Goal: Information Seeking & Learning: Find specific fact

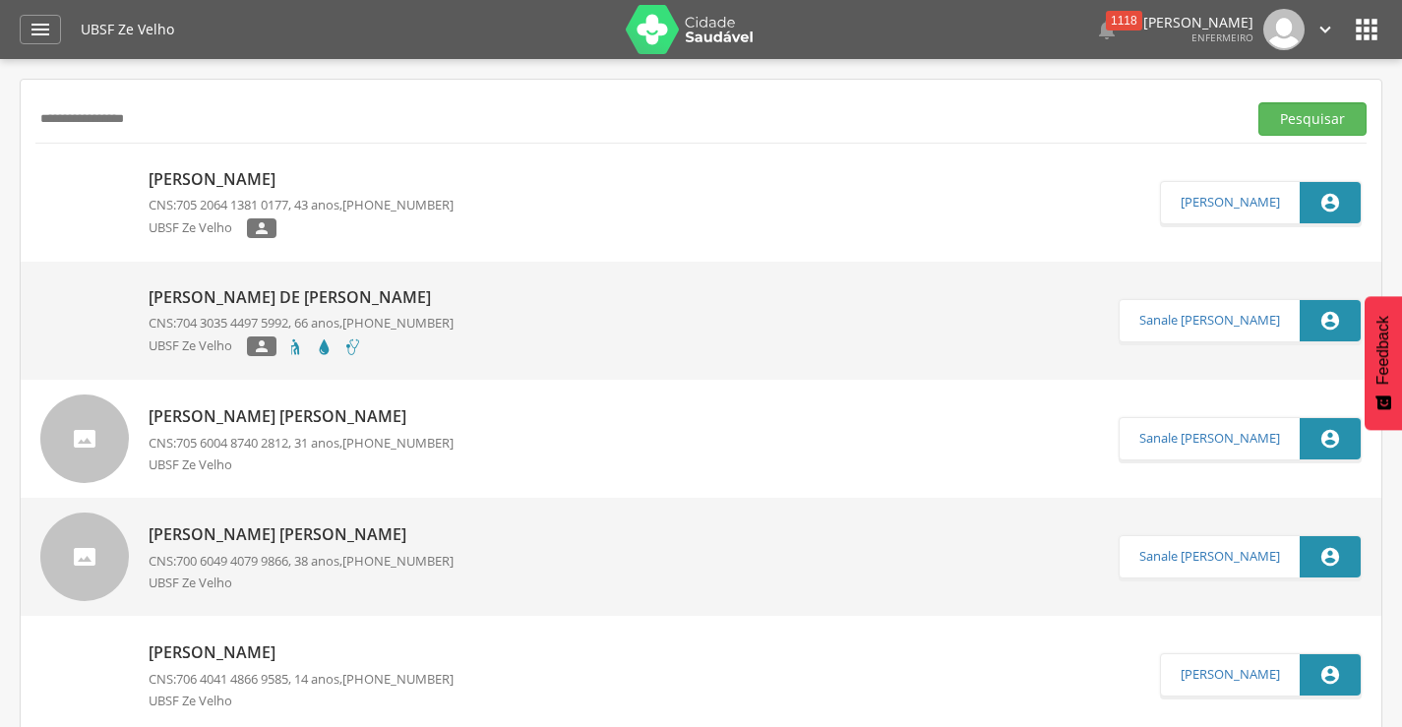
drag, startPoint x: 130, startPoint y: 120, endPoint x: 9, endPoint y: 123, distance: 121.1
click at [9, 123] on div " Supervisão  Distritos  Ubs Coordenador: - Queimadas / PB Intervalo de Tempo…" at bounding box center [701, 422] width 1402 height 727
click at [1300, 125] on button "Pesquisar" at bounding box center [1313, 118] width 108 height 33
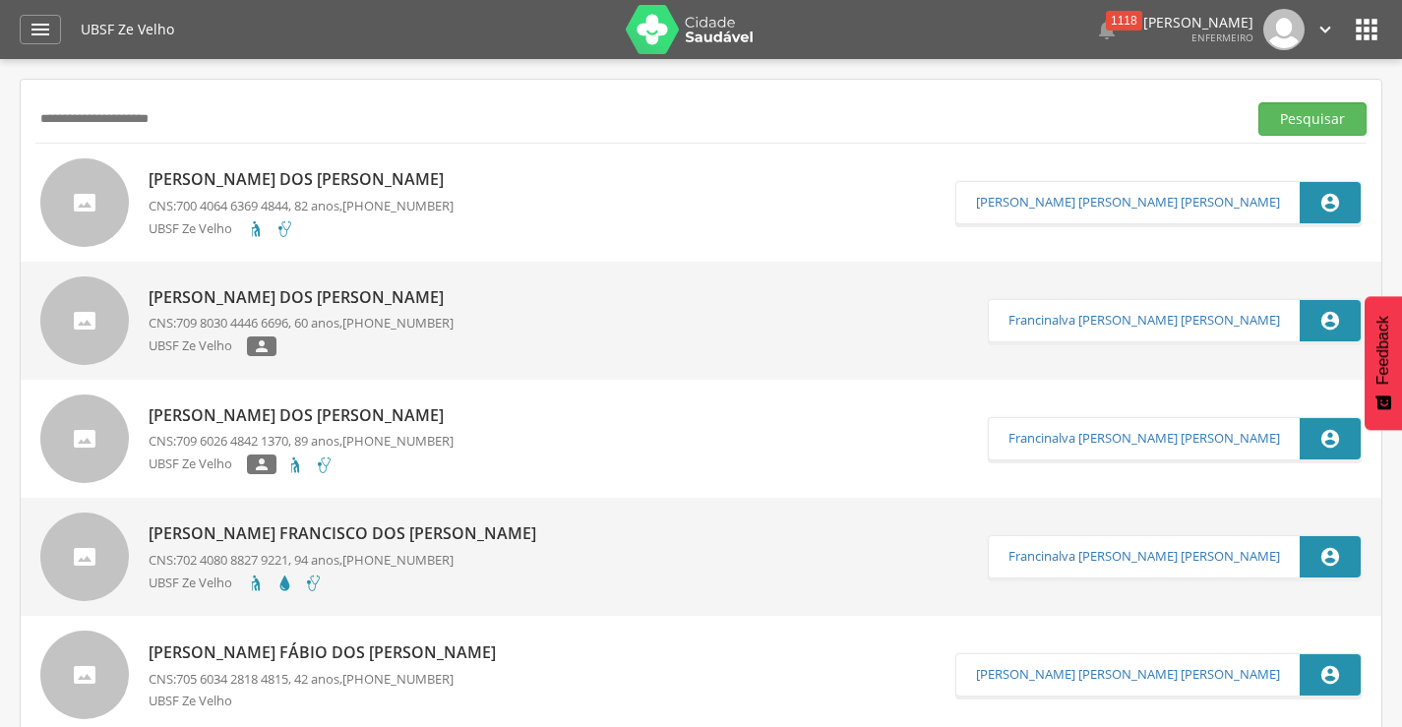
click at [324, 181] on p "[PERSON_NAME] dos [PERSON_NAME]" at bounding box center [301, 179] width 305 height 23
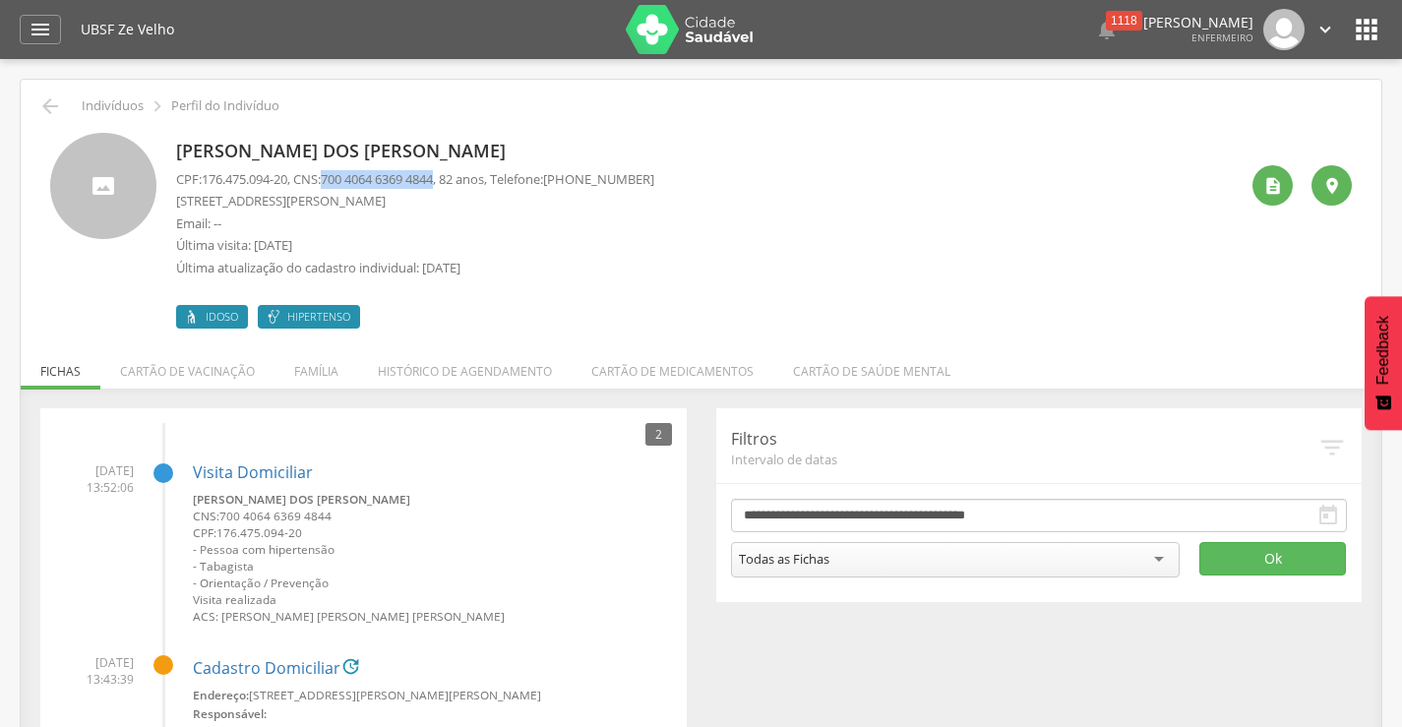
drag, startPoint x: 335, startPoint y: 176, endPoint x: 456, endPoint y: 173, distance: 121.1
click at [456, 175] on p "CPF: 176.475.094-20 , CNS: [PHONE_NUMBER] , 82 anos, Telefone: [PHONE_NUMBER]" at bounding box center [415, 179] width 478 height 19
click at [50, 107] on icon "" at bounding box center [50, 106] width 24 height 24
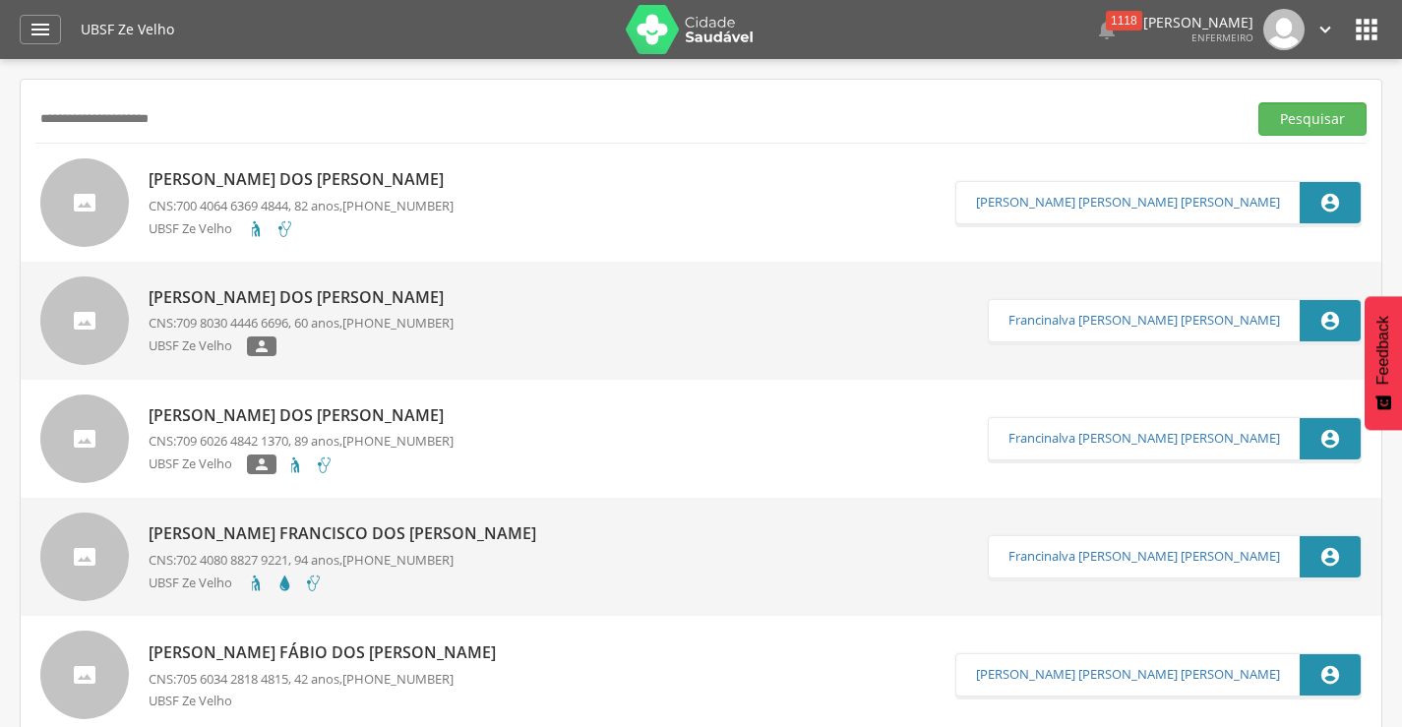
drag, startPoint x: 158, startPoint y: 115, endPoint x: 0, endPoint y: 111, distance: 158.5
click at [0, 111] on div " Supervisão  Distritos  Ubs Coordenador: - Queimadas / PB Intervalo de Tempo…" at bounding box center [701, 422] width 1402 height 727
click at [1259, 102] on button "Pesquisar" at bounding box center [1313, 118] width 108 height 33
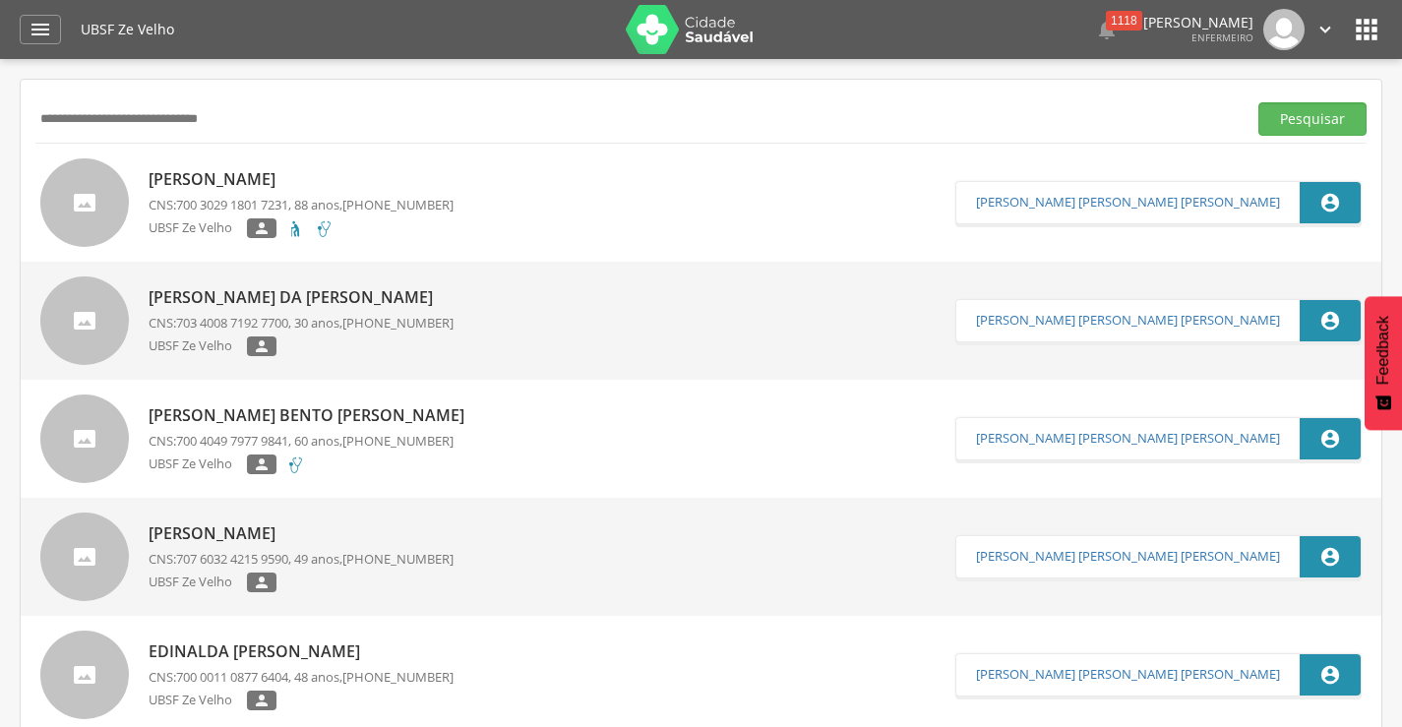
click at [311, 184] on p "[PERSON_NAME]" at bounding box center [301, 179] width 305 height 23
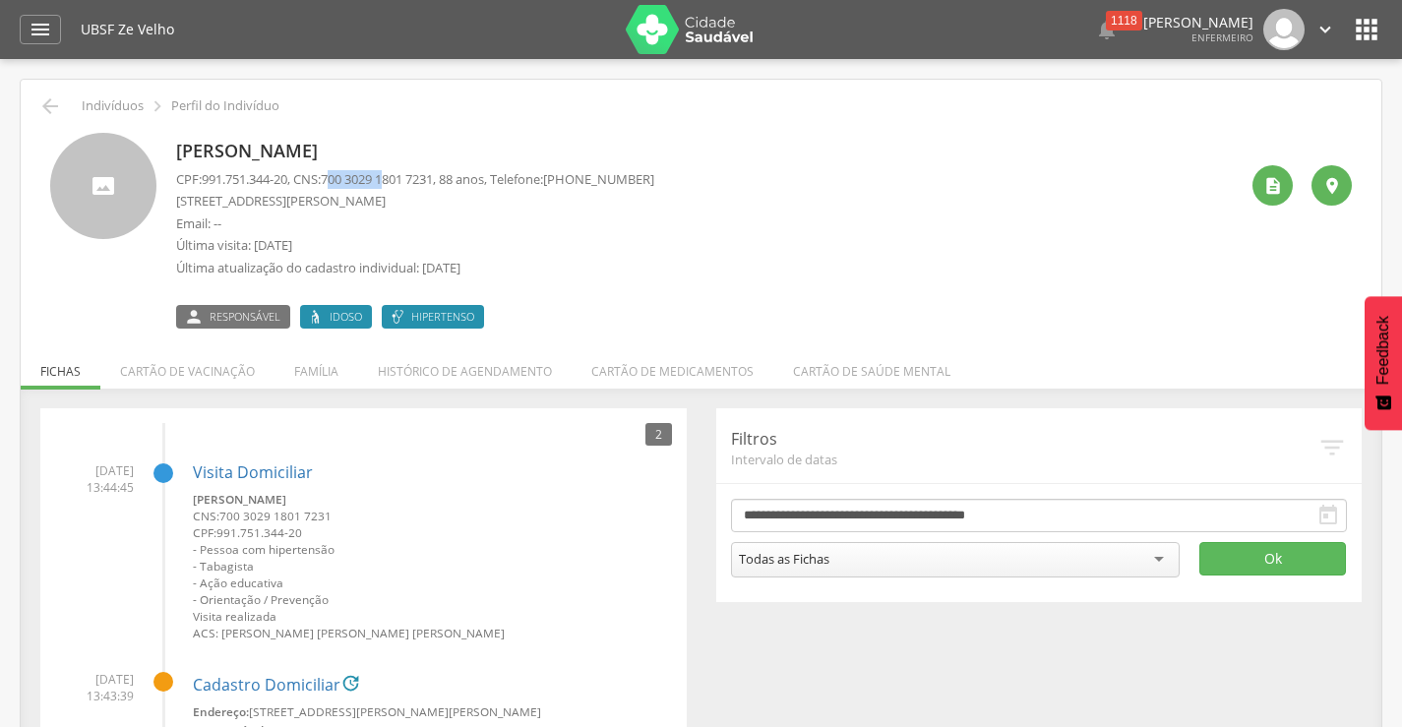
drag, startPoint x: 339, startPoint y: 178, endPoint x: 388, endPoint y: 177, distance: 49.2
click at [398, 178] on span "700 3029 1801 7231" at bounding box center [377, 179] width 112 height 18
click at [335, 173] on span "700 3029 1801 7231" at bounding box center [377, 179] width 112 height 18
drag, startPoint x: 333, startPoint y: 178, endPoint x: 453, endPoint y: 178, distance: 120.0
click at [453, 178] on p "CPF: 991.751.344-20 , CNS: [PHONE_NUMBER] , 88 anos, Telefone: [PHONE_NUMBER]" at bounding box center [415, 179] width 478 height 19
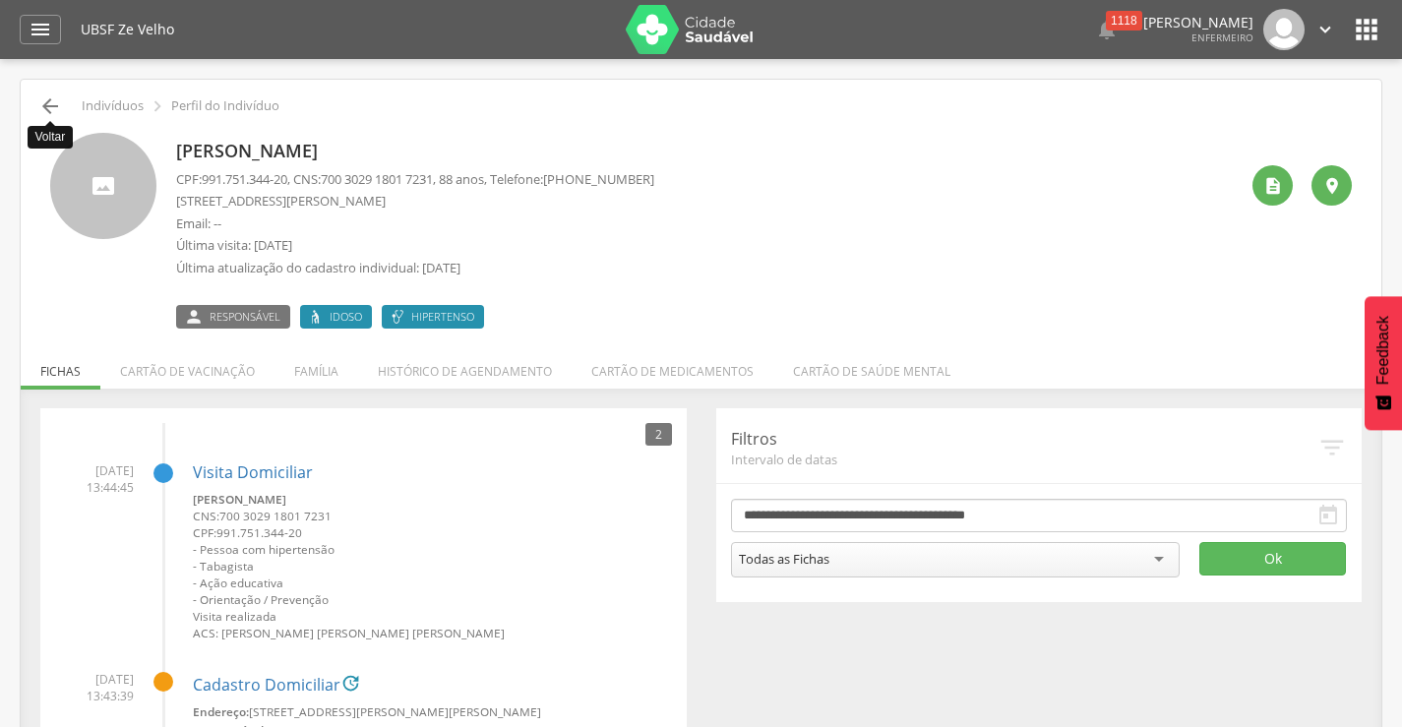
click at [52, 106] on icon "" at bounding box center [50, 106] width 24 height 24
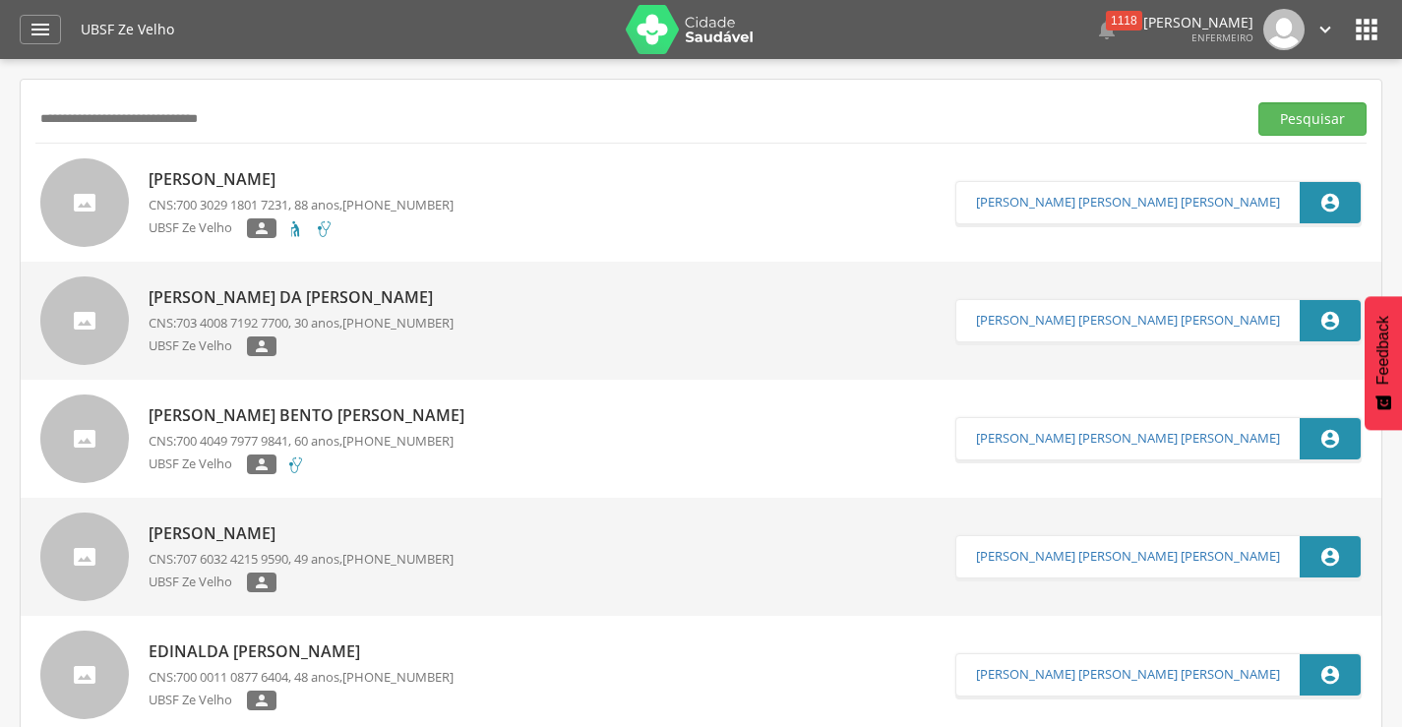
drag, startPoint x: 264, startPoint y: 119, endPoint x: 18, endPoint y: 127, distance: 246.1
click at [18, 128] on div " Supervisão  Distritos  Ubs Coordenador: - Queimadas / PB Intervalo de Tempo…" at bounding box center [701, 422] width 1402 height 727
click at [1259, 102] on button "Pesquisar" at bounding box center [1313, 118] width 108 height 33
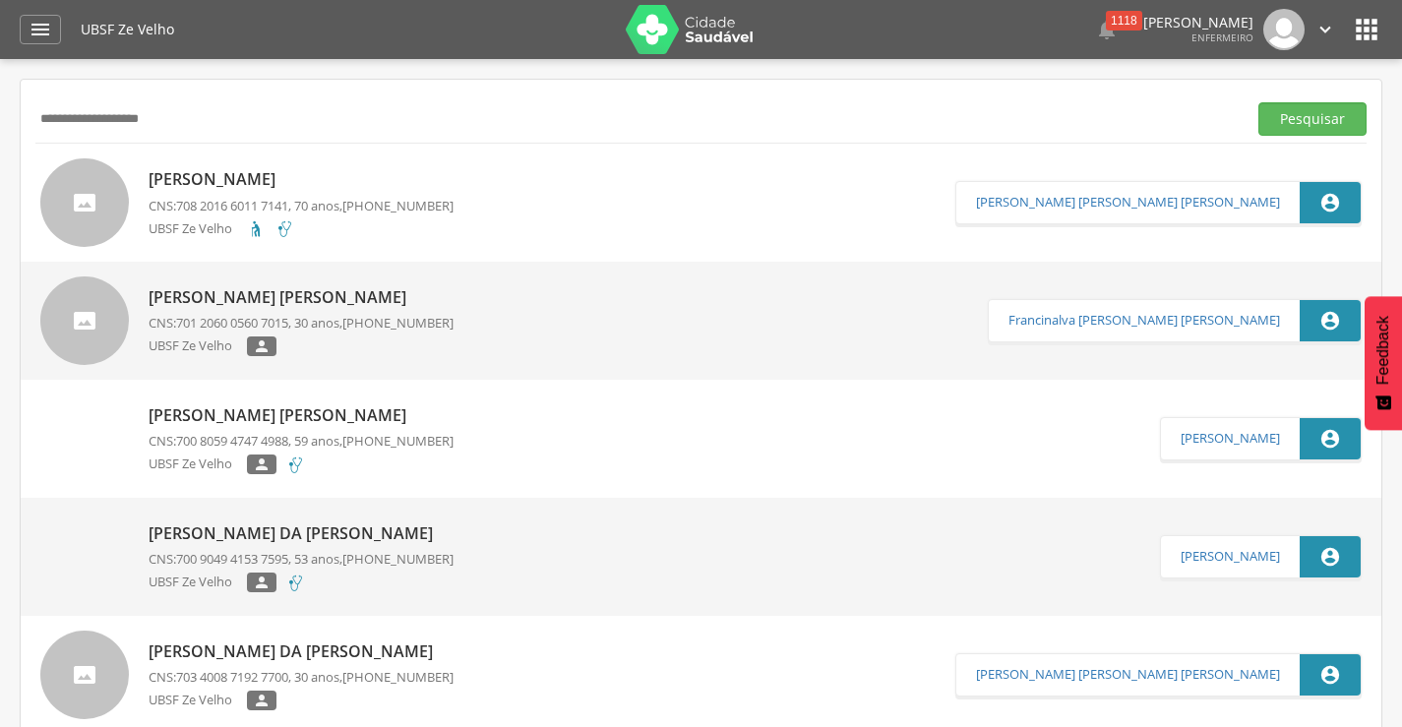
click at [294, 181] on p "[PERSON_NAME]" at bounding box center [301, 179] width 305 height 23
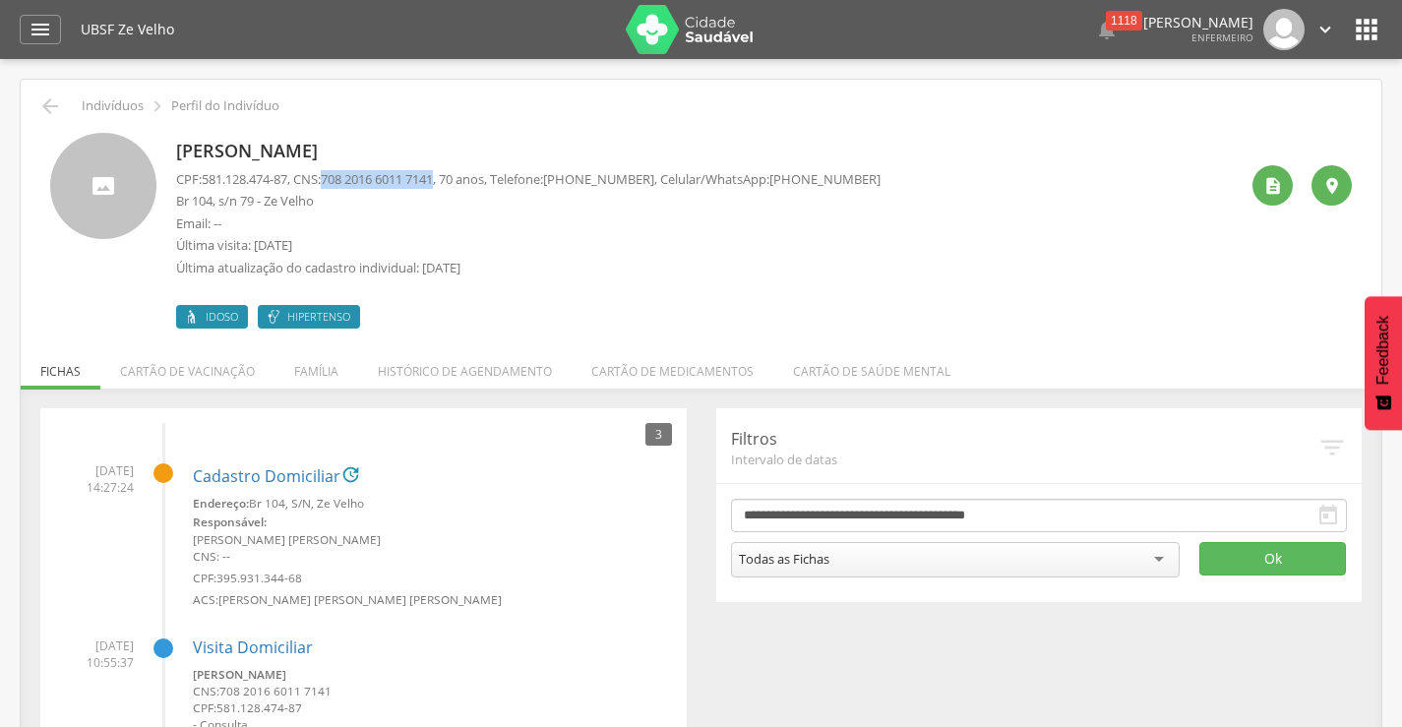
drag, startPoint x: 336, startPoint y: 177, endPoint x: 452, endPoint y: 177, distance: 116.1
click at [433, 176] on span "708 2016 6011 7141" at bounding box center [377, 179] width 112 height 18
click at [52, 110] on icon "" at bounding box center [50, 106] width 24 height 24
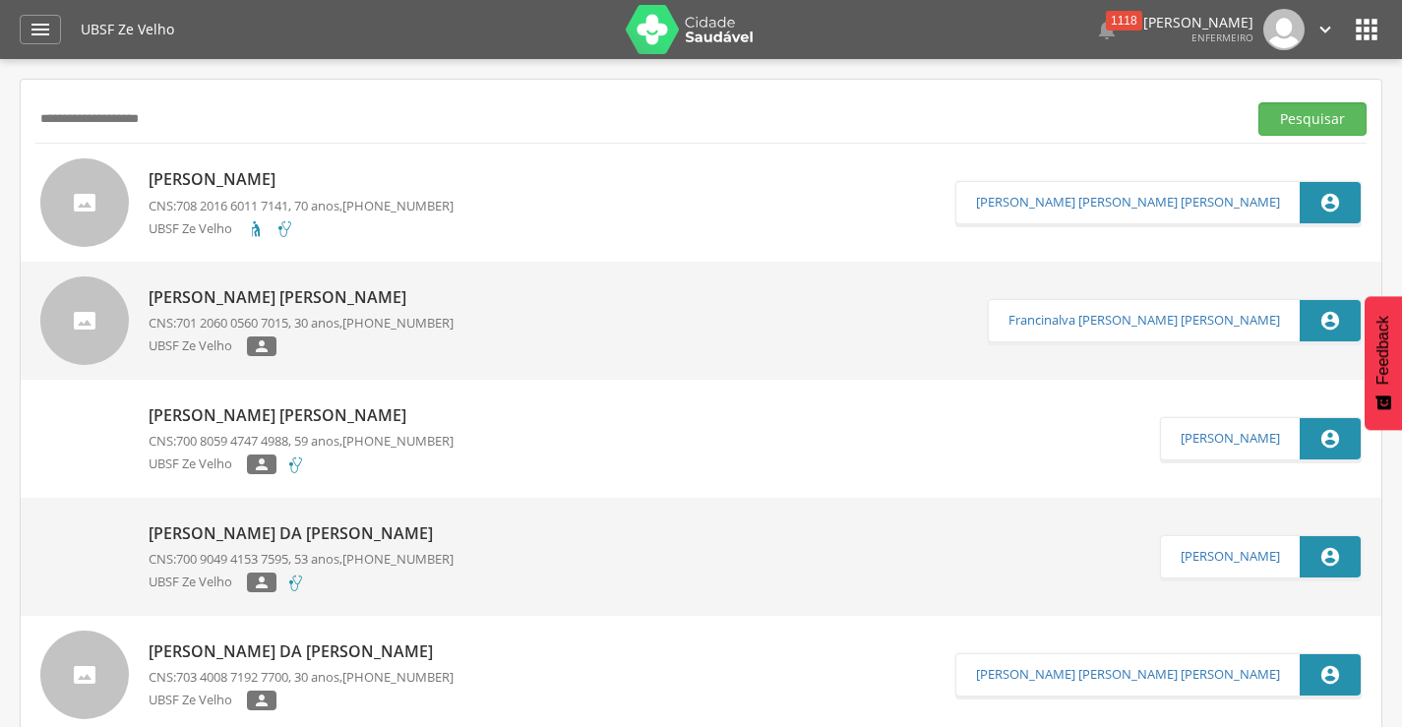
click at [232, 123] on input "**********" at bounding box center [636, 118] width 1203 height 33
drag, startPoint x: 195, startPoint y: 117, endPoint x: 1, endPoint y: 119, distance: 193.9
click at [0, 119] on div " Supervisão  Distritos  Ubs Coordenador: - Queimadas / PB Intervalo de Tempo…" at bounding box center [701, 422] width 1402 height 727
type input "*"
click at [1259, 102] on button "Pesquisar" at bounding box center [1313, 118] width 108 height 33
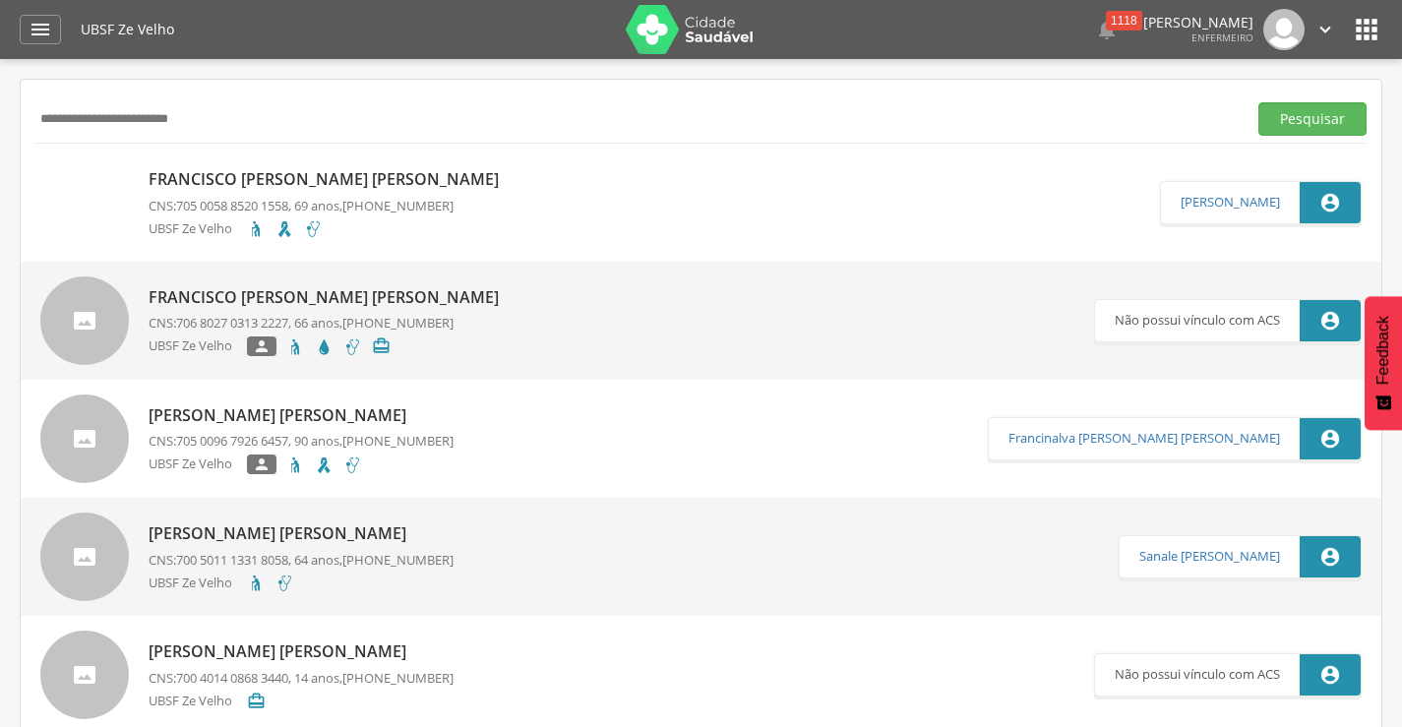
click at [285, 176] on p "Francisco [PERSON_NAME] [PERSON_NAME]" at bounding box center [329, 179] width 360 height 23
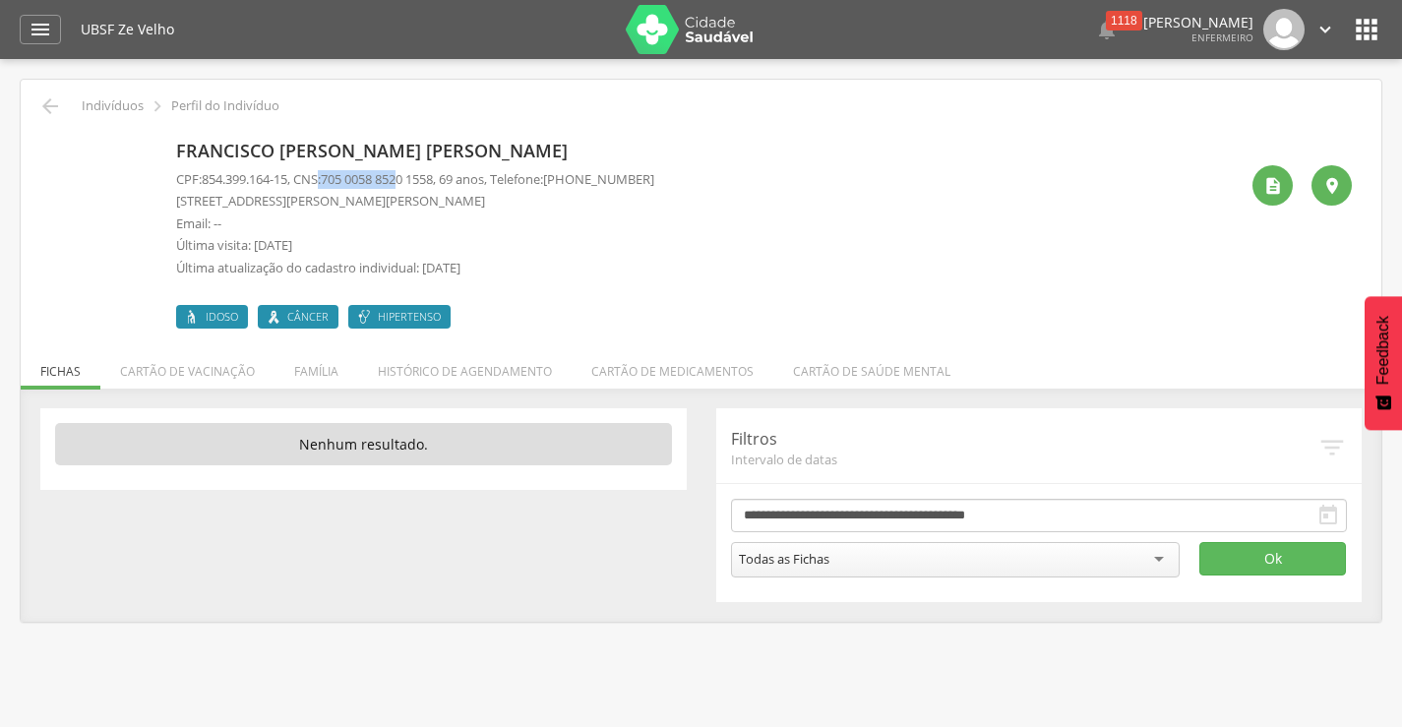
drag, startPoint x: 326, startPoint y: 176, endPoint x: 399, endPoint y: 172, distance: 72.9
click at [408, 174] on p "CPF: 854.399.164-15 , CNS: [PHONE_NUMBER] , 69 anos, Telefone: [PHONE_NUMBER]" at bounding box center [415, 179] width 478 height 19
drag, startPoint x: 399, startPoint y: 172, endPoint x: 373, endPoint y: 175, distance: 25.8
click at [398, 172] on span "705 0058 8520 1558" at bounding box center [377, 179] width 112 height 18
click at [343, 177] on span "705 0058 8520 1558" at bounding box center [377, 179] width 112 height 18
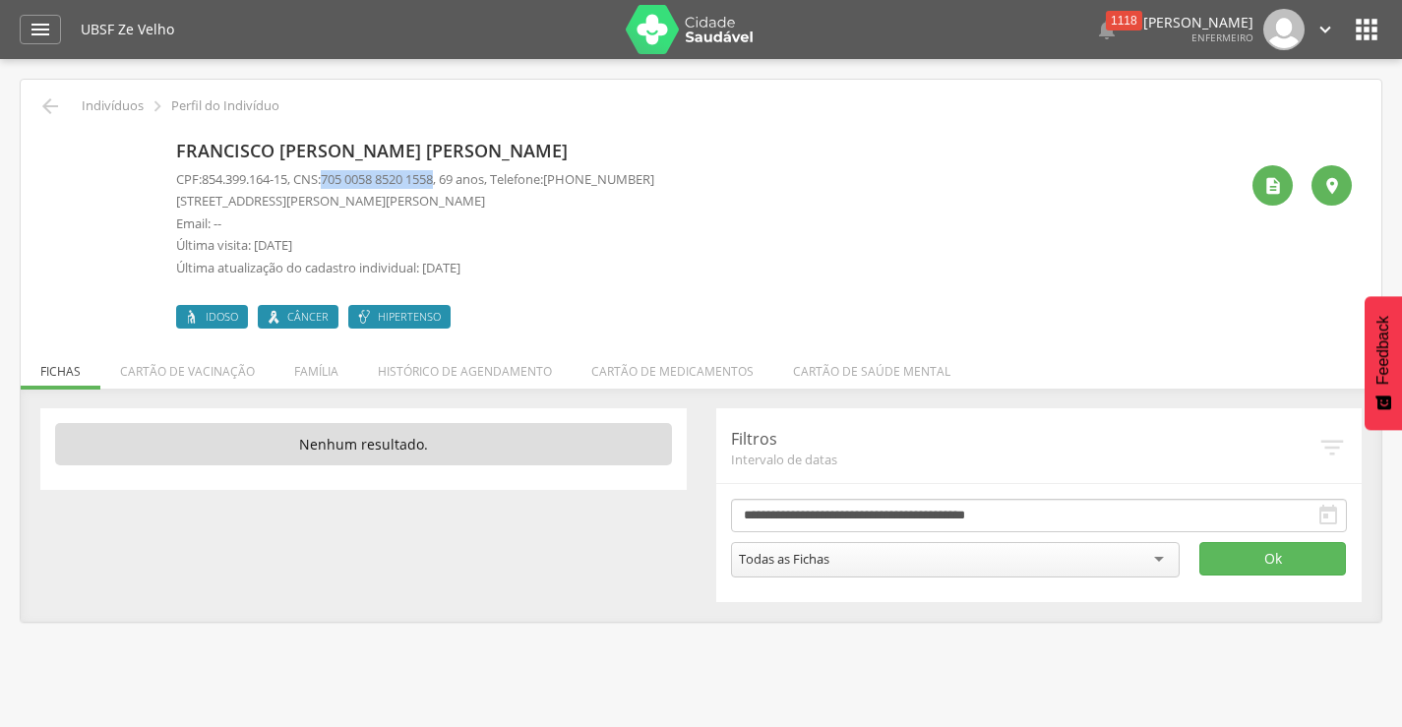
drag, startPoint x: 337, startPoint y: 179, endPoint x: 451, endPoint y: 178, distance: 114.2
click at [433, 178] on span "705 0058 8520 1558" at bounding box center [377, 179] width 112 height 18
click at [54, 110] on icon "" at bounding box center [50, 106] width 24 height 24
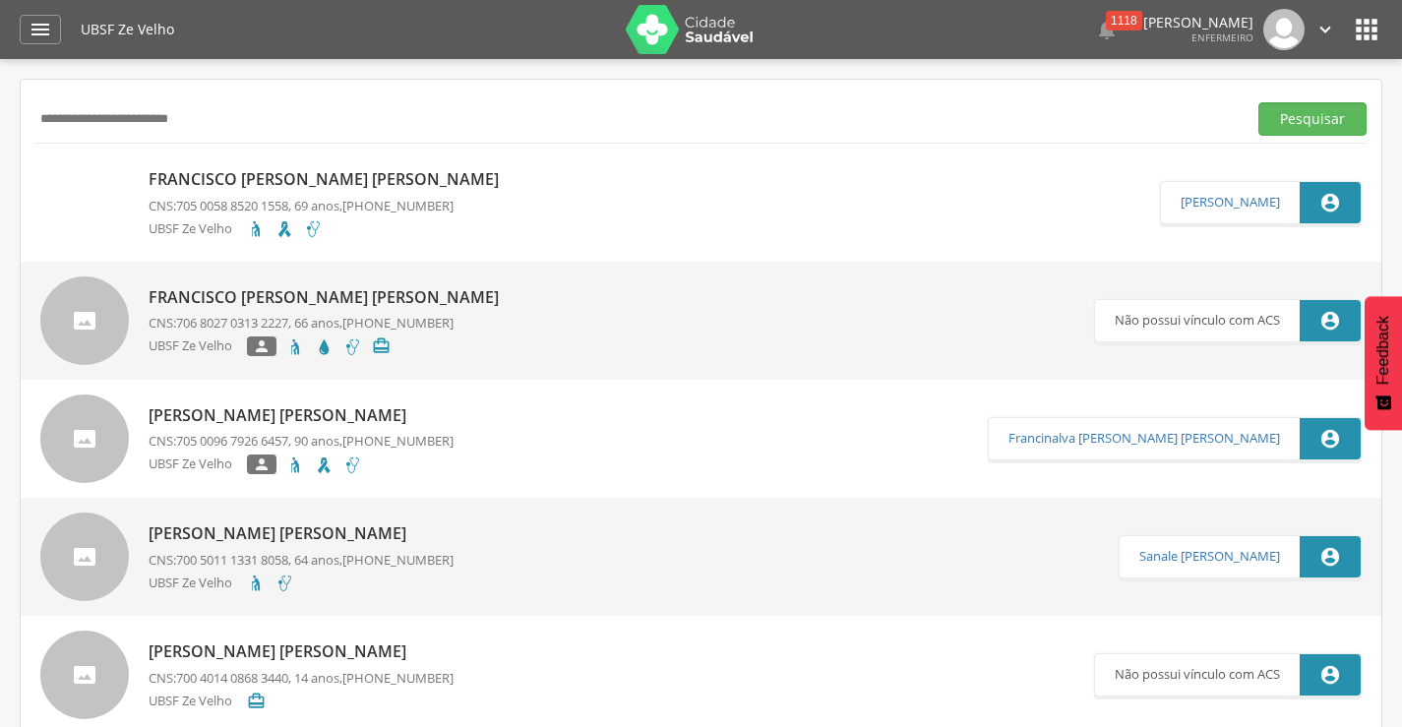
drag, startPoint x: 192, startPoint y: 127, endPoint x: 1, endPoint y: 125, distance: 190.9
click at [1, 125] on div " Supervisão  Distritos  Ubs Coordenador: - Queimadas / PB Intervalo de Tempo…" at bounding box center [701, 422] width 1402 height 727
click at [1259, 102] on button "Pesquisar" at bounding box center [1313, 118] width 108 height 33
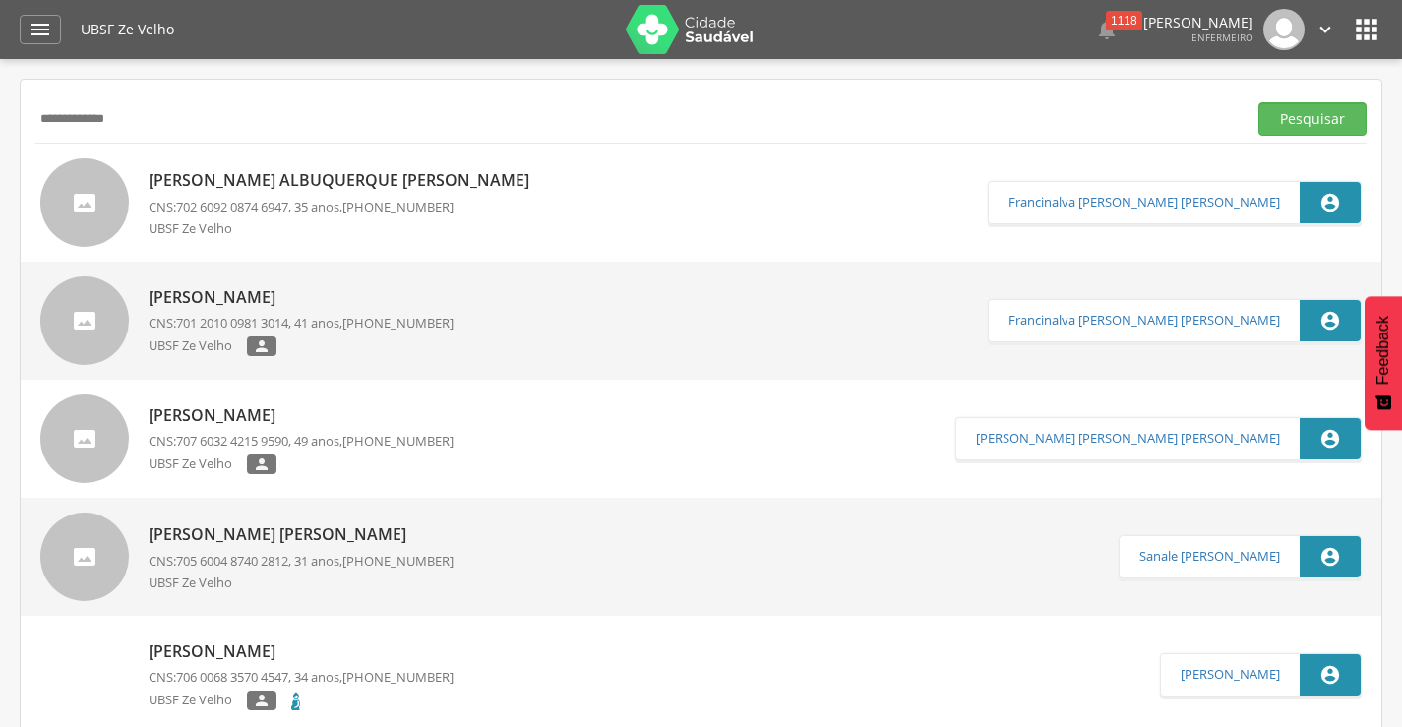
click at [266, 183] on p "[PERSON_NAME] Albuquerque [PERSON_NAME]" at bounding box center [344, 180] width 391 height 23
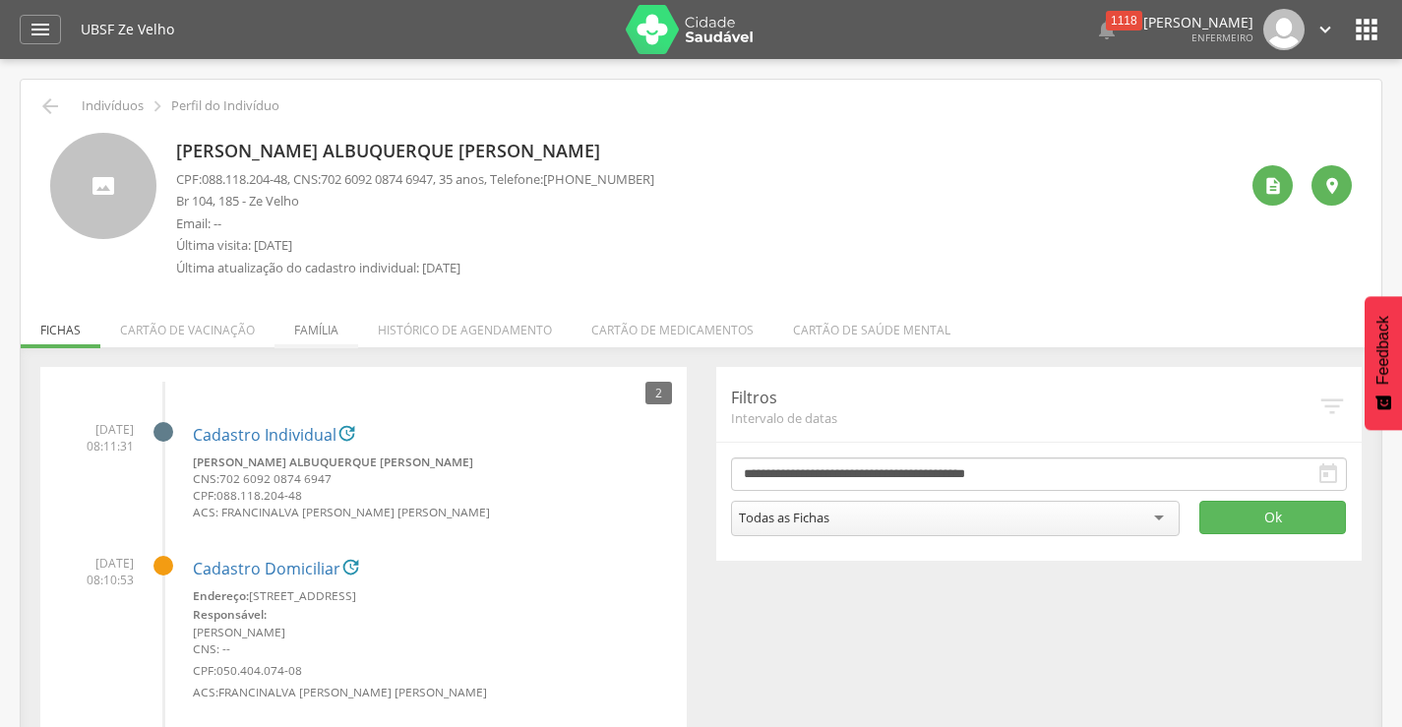
click at [313, 334] on li "Família" at bounding box center [317, 325] width 84 height 46
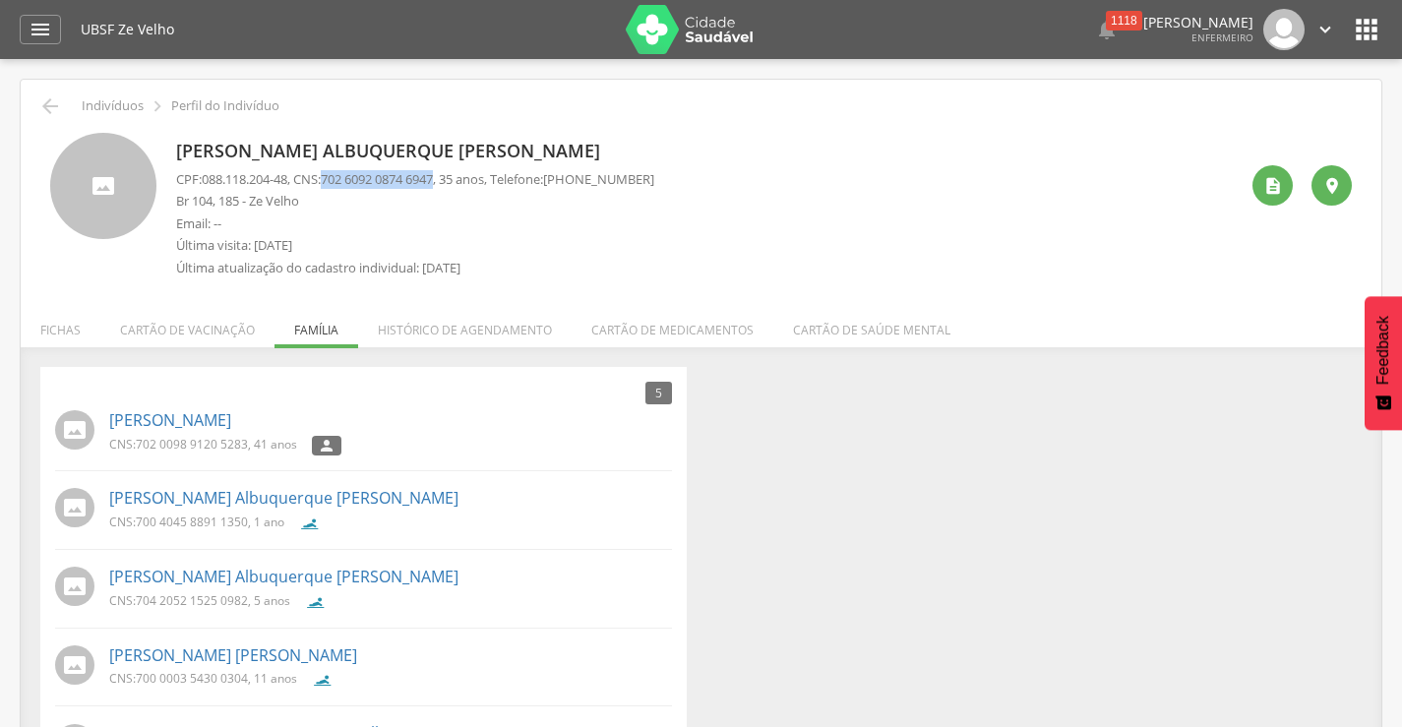
drag, startPoint x: 334, startPoint y: 180, endPoint x: 454, endPoint y: 184, distance: 120.1
click at [454, 184] on p "CPF: 088.118.204-48 , CNS: [PHONE_NUMBER] , 35 anos, Telefone: [PHONE_NUMBER]" at bounding box center [415, 179] width 478 height 19
click at [50, 107] on icon "" at bounding box center [50, 106] width 24 height 24
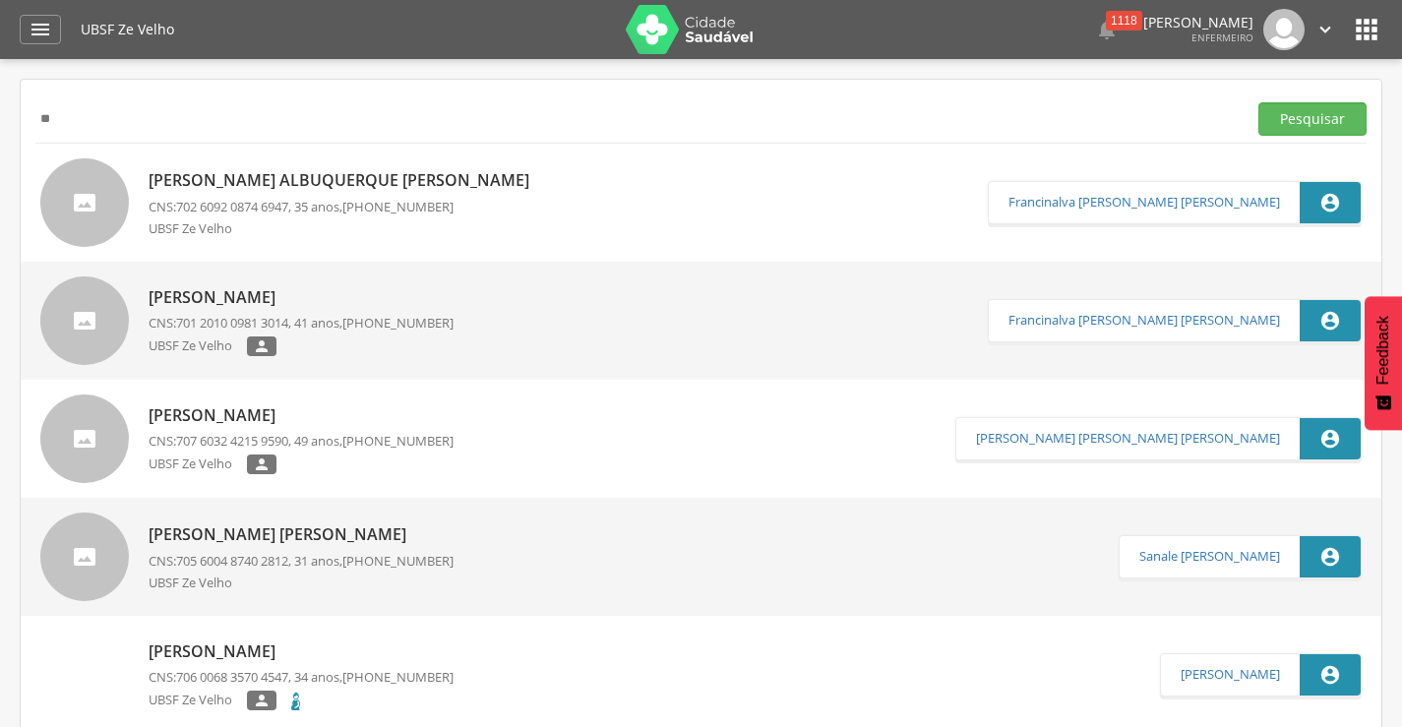
type input "*"
type input "**********"
click at [1259, 102] on button "Pesquisar" at bounding box center [1313, 118] width 108 height 33
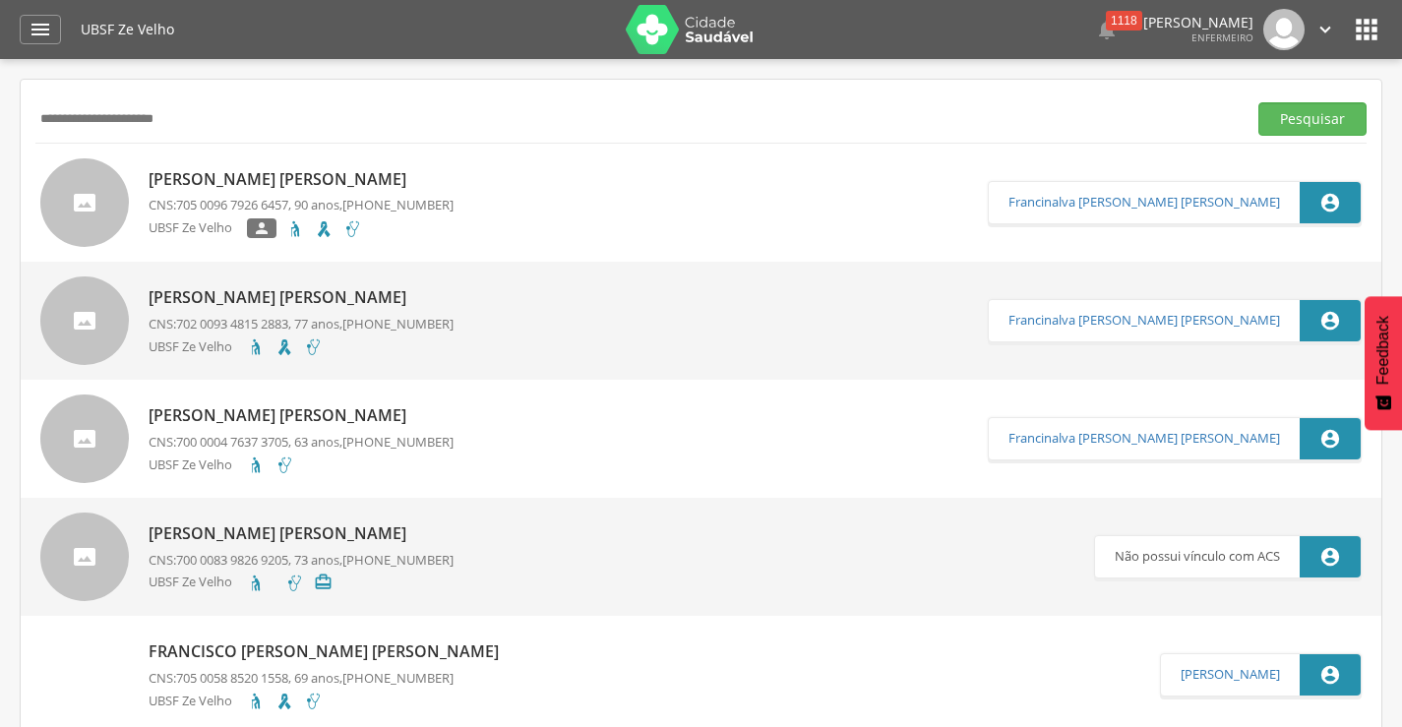
click at [288, 171] on p "[PERSON_NAME] [PERSON_NAME]" at bounding box center [301, 179] width 305 height 23
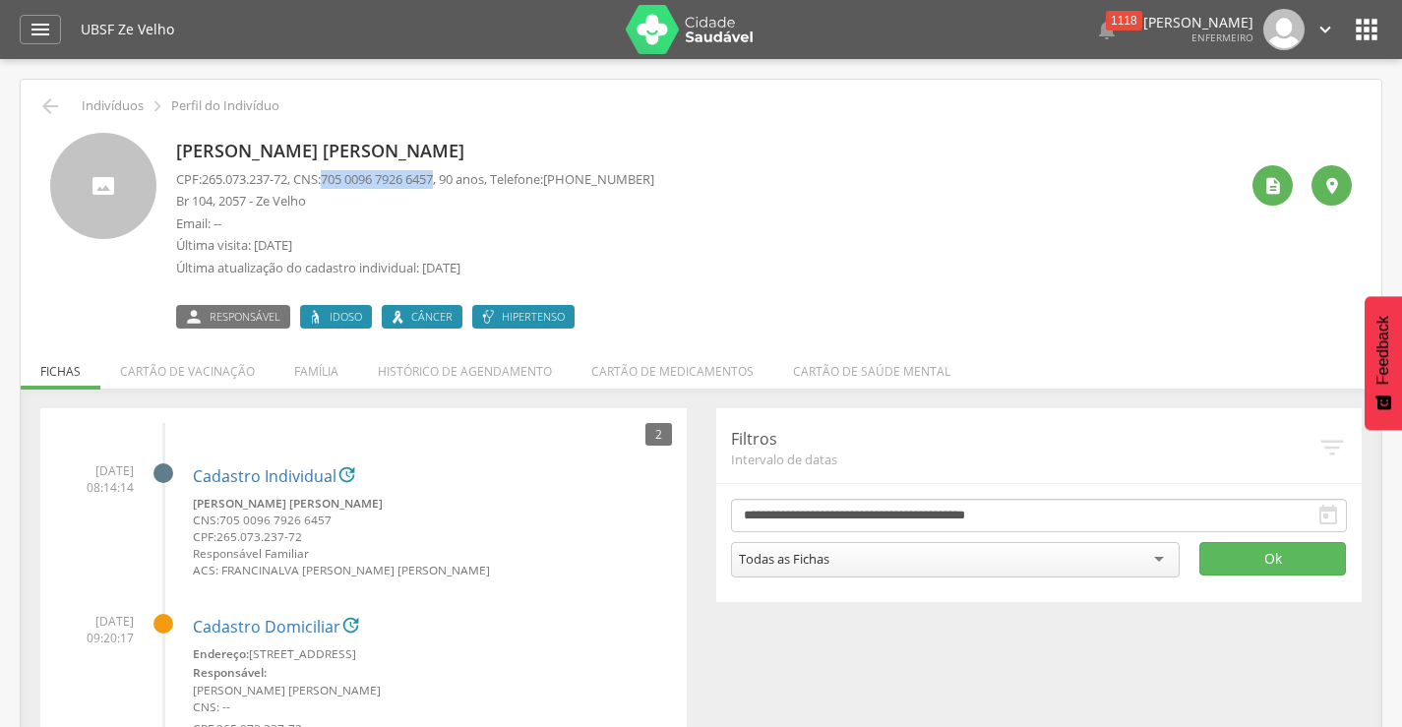
drag, startPoint x: 335, startPoint y: 177, endPoint x: 454, endPoint y: 179, distance: 119.1
click at [433, 179] on span "705 0096 7926 6457" at bounding box center [377, 179] width 112 height 18
